Goal: Task Accomplishment & Management: Manage account settings

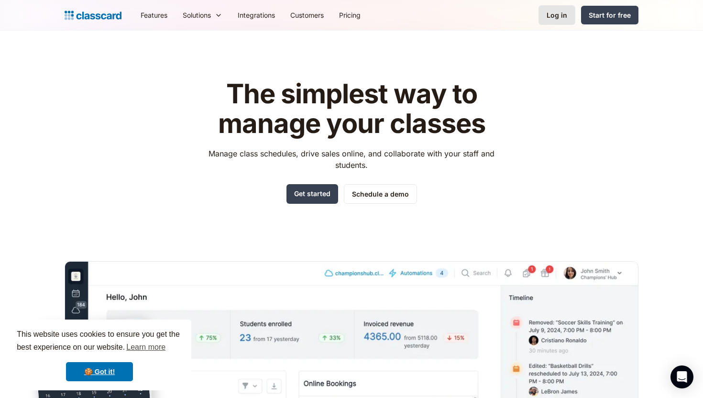
click at [553, 17] on div "Log in" at bounding box center [557, 15] width 21 height 10
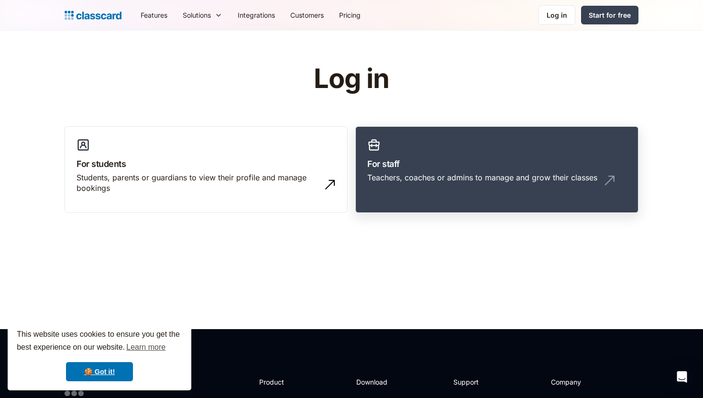
click at [419, 175] on div "Teachers, coaches or admins to manage and grow their classes" at bounding box center [482, 177] width 230 height 11
